Goal: Transaction & Acquisition: Book appointment/travel/reservation

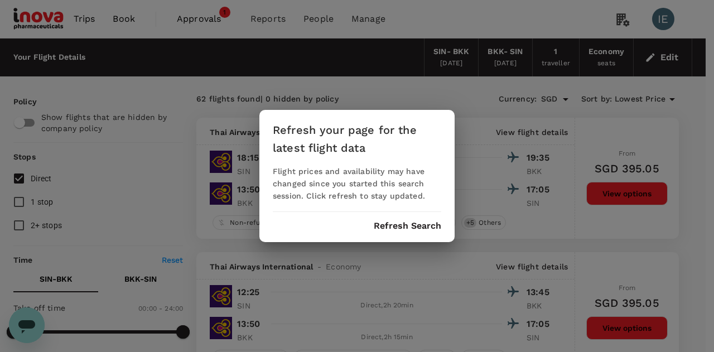
click at [416, 94] on div "Refresh your page for the latest flight data Flight prices and availability may…" at bounding box center [357, 176] width 714 height 352
click at [407, 227] on button "Refresh Search" at bounding box center [406, 226] width 67 height 10
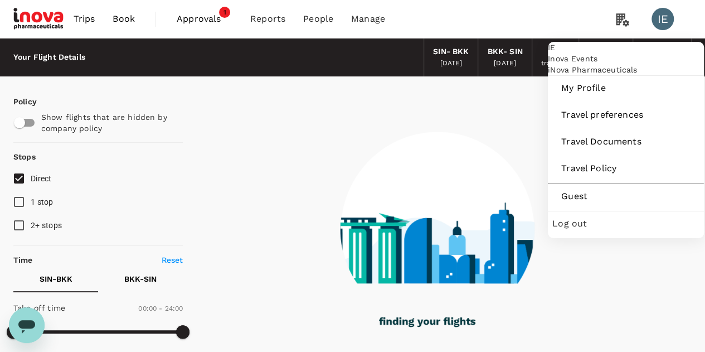
click at [663, 17] on div "IE" at bounding box center [663, 19] width 22 height 22
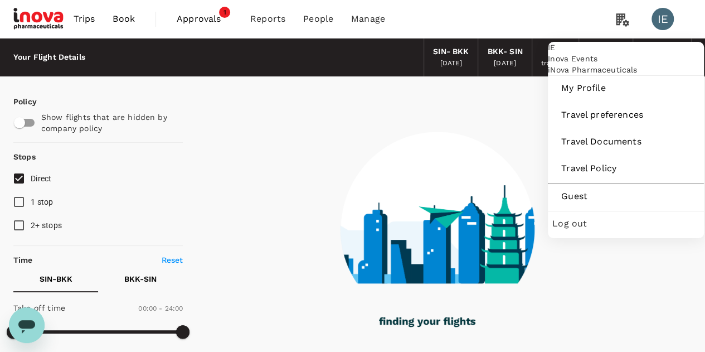
click at [662, 20] on div "IE" at bounding box center [663, 19] width 22 height 22
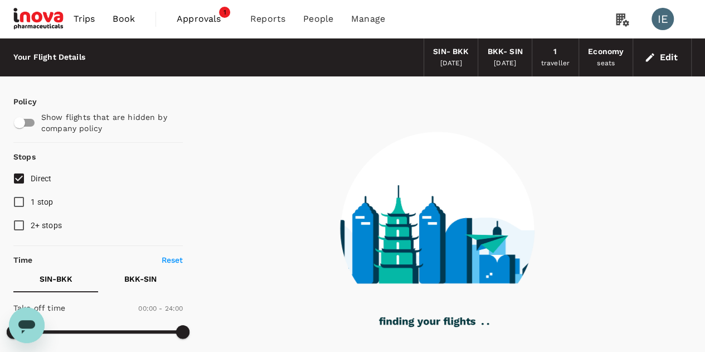
click at [662, 20] on div "IE" at bounding box center [663, 19] width 22 height 22
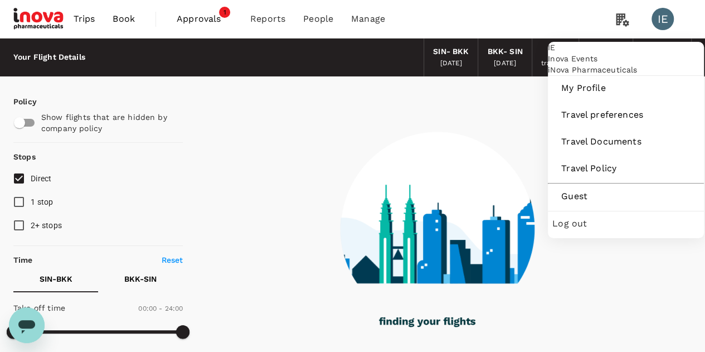
click at [575, 230] on span "Log out" at bounding box center [625, 223] width 147 height 13
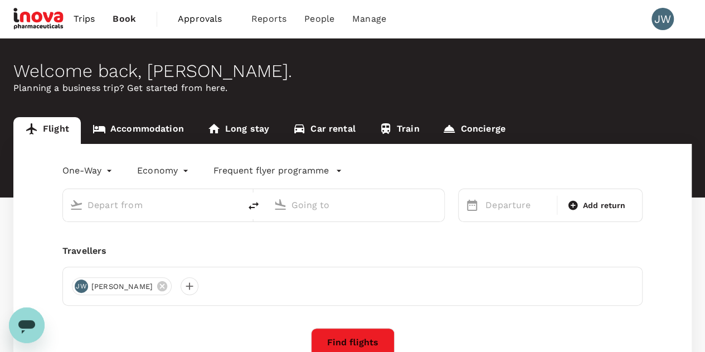
type input "roundtrip"
type input "premium-economy"
type input "Singapore Changi (SIN)"
type input "Kansai Intl (KIX)"
type input "Singapore Changi (SIN)"
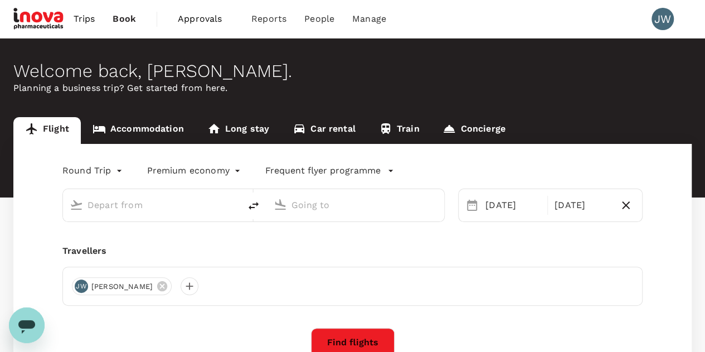
type input "Kansai Intl (KIX)"
